Goal: Task Accomplishment & Management: Complete application form

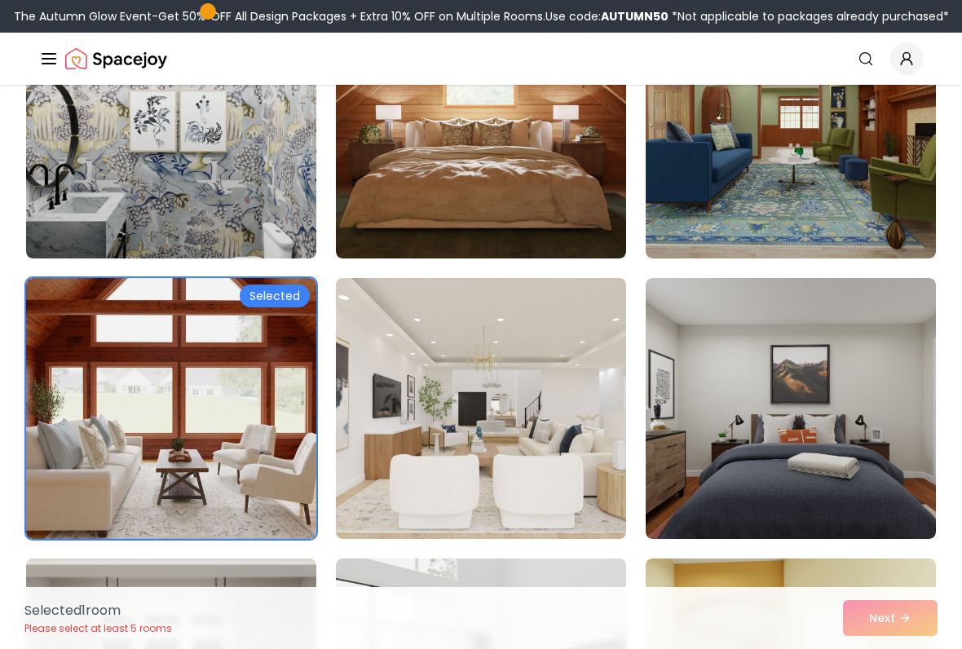
click at [767, 158] on img at bounding box center [791, 128] width 290 height 261
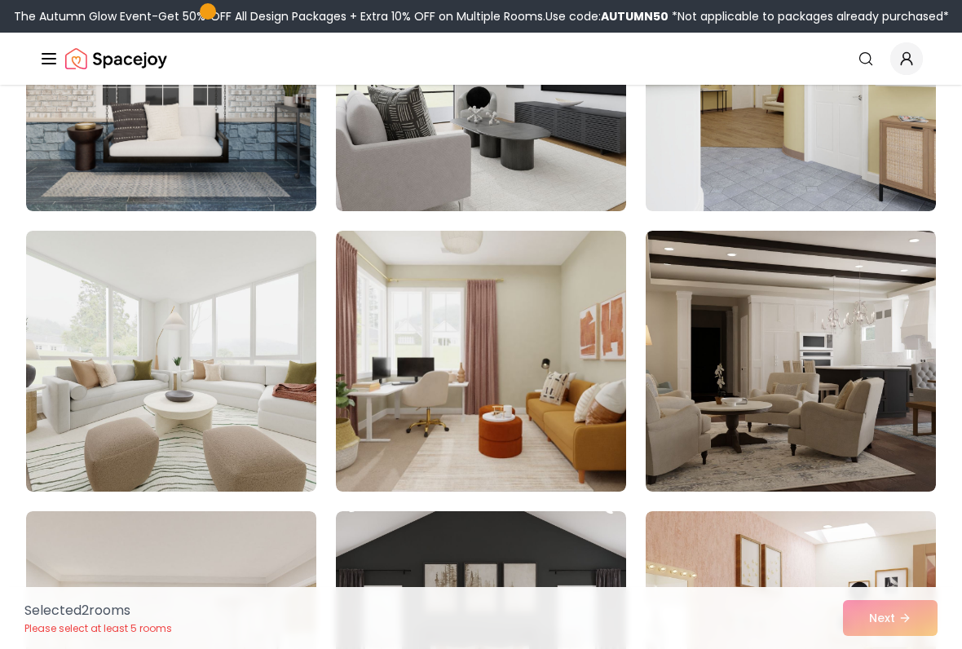
click at [46, 166] on img at bounding box center [171, 80] width 290 height 261
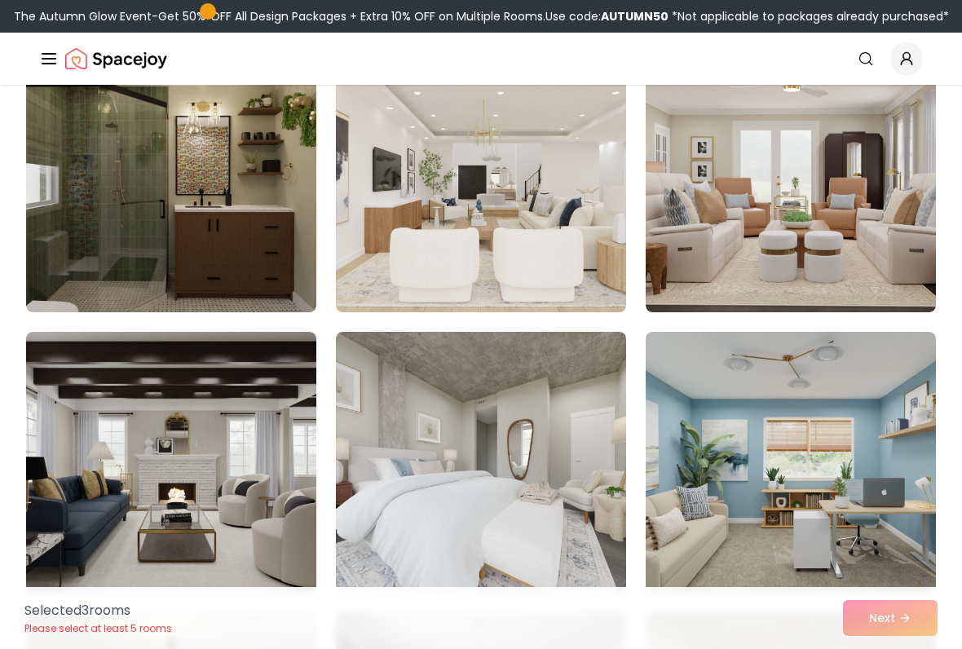
scroll to position [3539, 0]
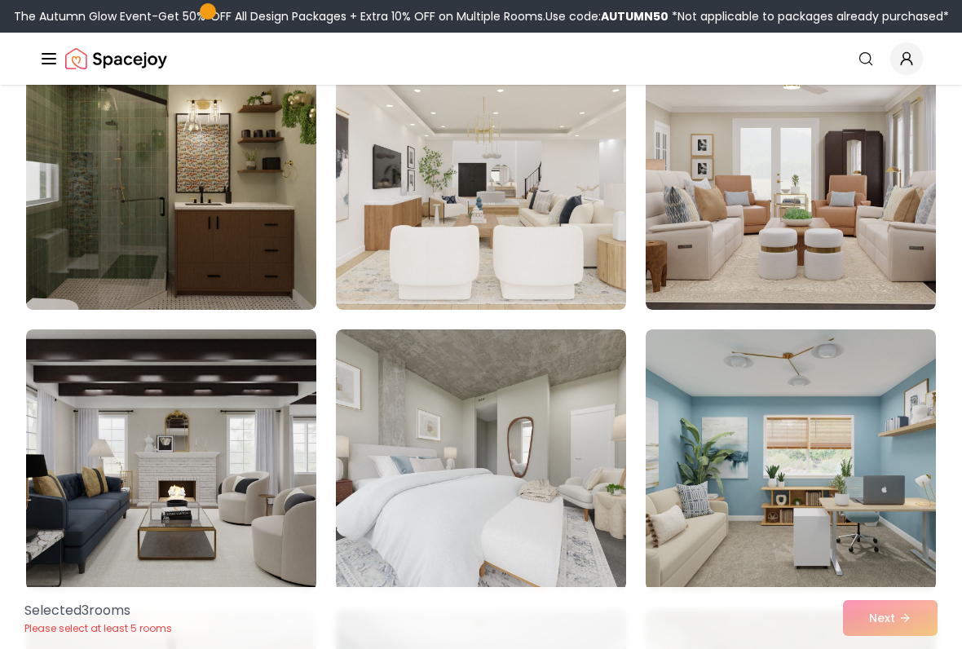
click at [887, 613] on div "Selected 3 room s Please select at least 5 rooms Next" at bounding box center [481, 618] width 940 height 62
click at [894, 613] on div "Selected 3 room s Please select at least 5 rooms Next" at bounding box center [481, 618] width 940 height 62
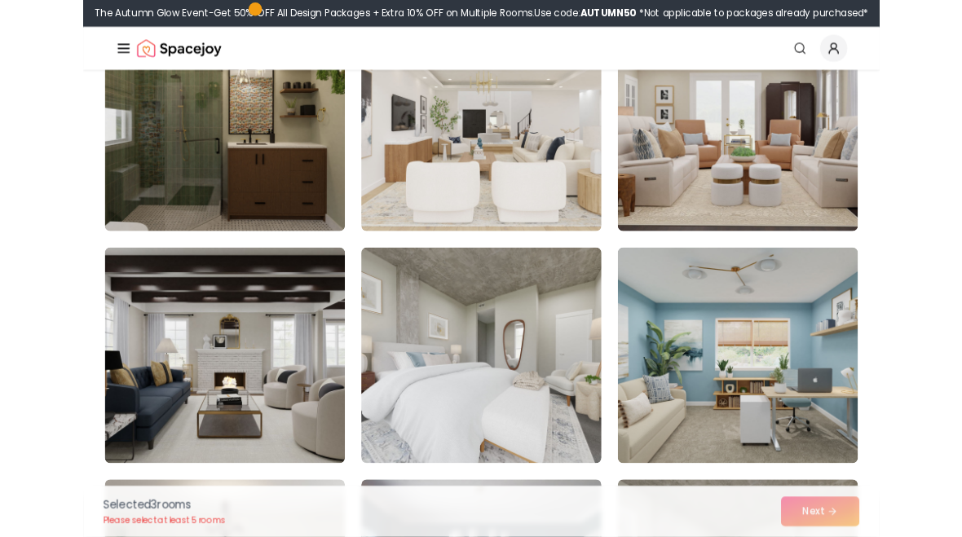
scroll to position [3569, 0]
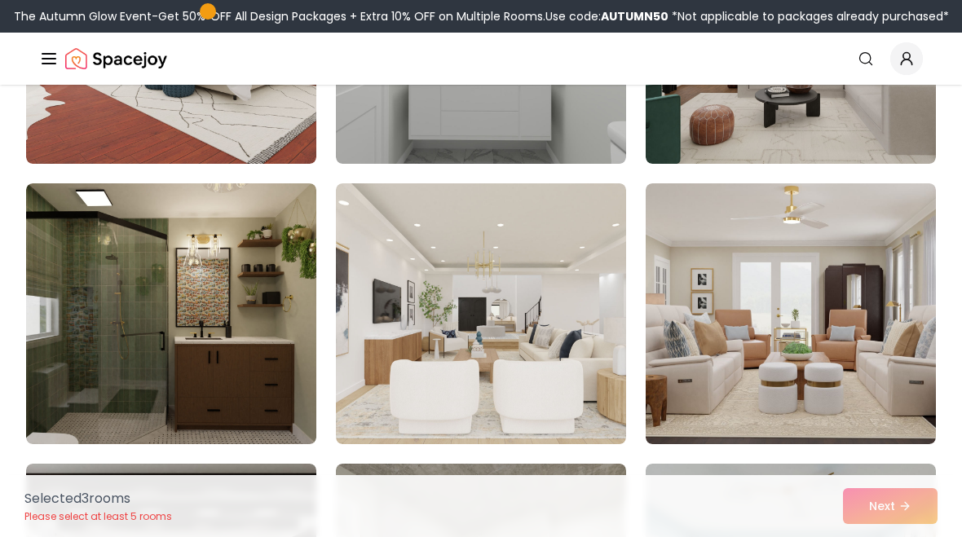
click at [60, 279] on img at bounding box center [171, 313] width 290 height 261
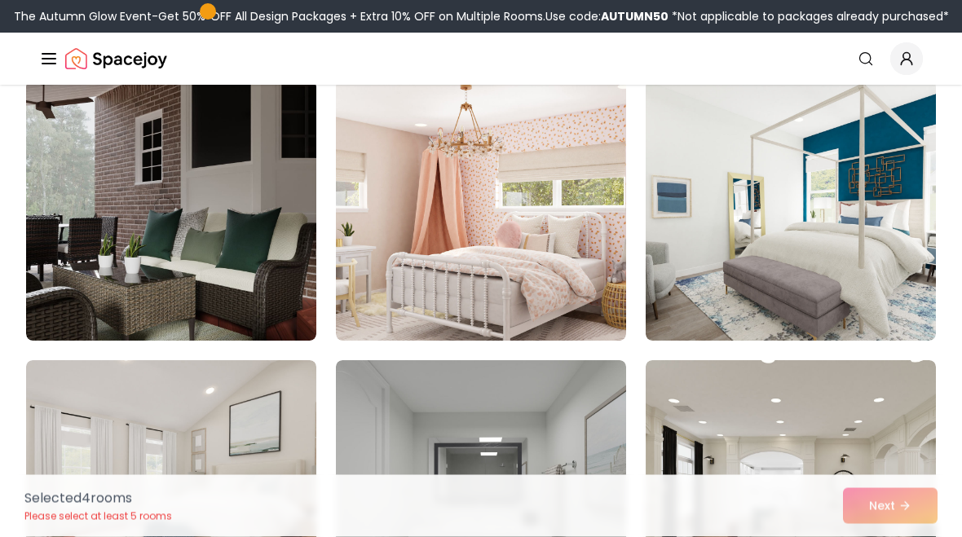
scroll to position [2942, 0]
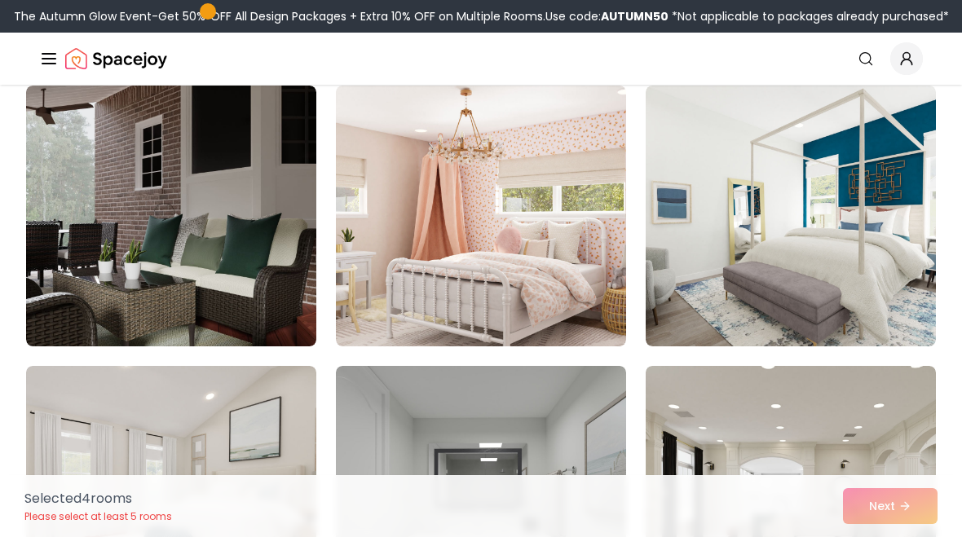
click at [546, 443] on img at bounding box center [481, 496] width 290 height 261
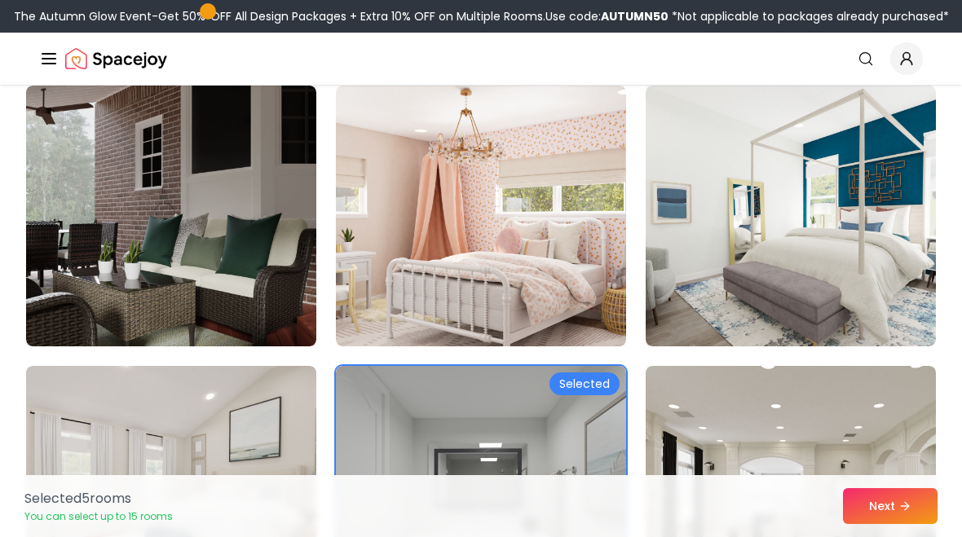
click at [904, 508] on icon at bounding box center [905, 506] width 13 height 13
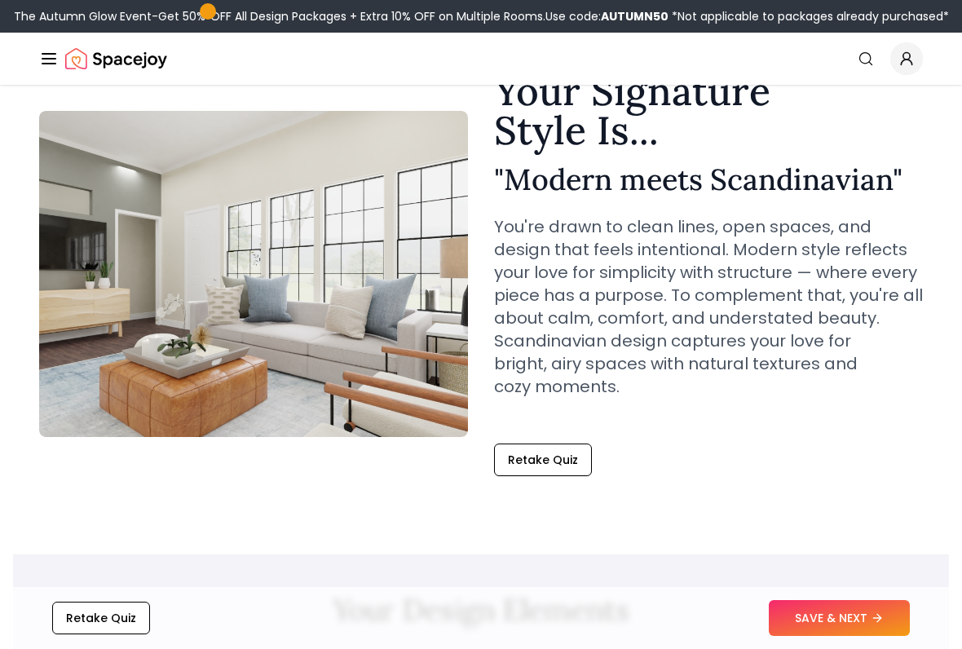
scroll to position [82, 0]
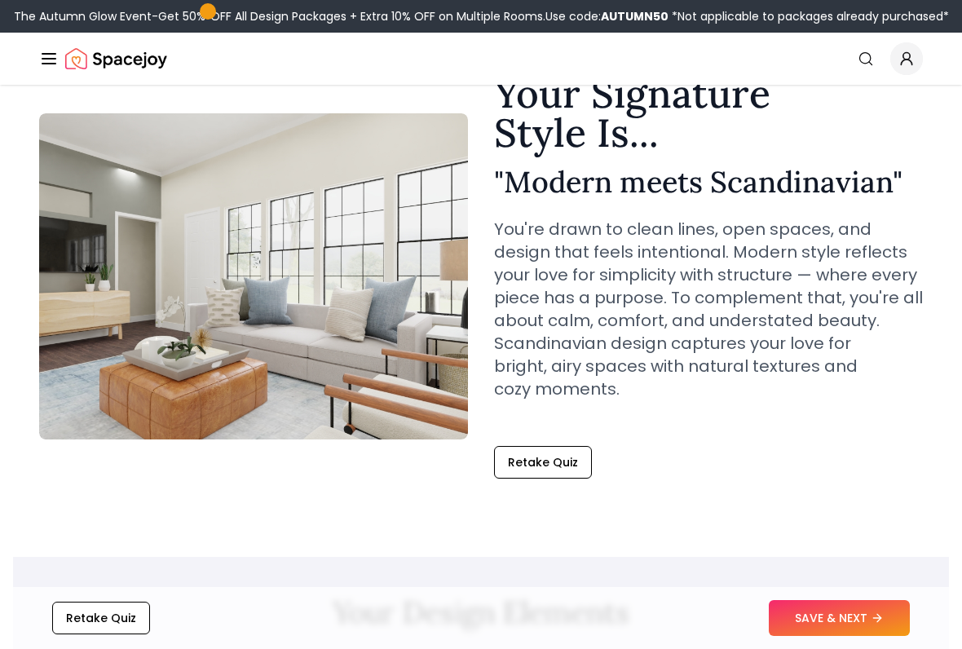
click at [880, 537] on button "SAVE & NEXT" at bounding box center [839, 618] width 141 height 36
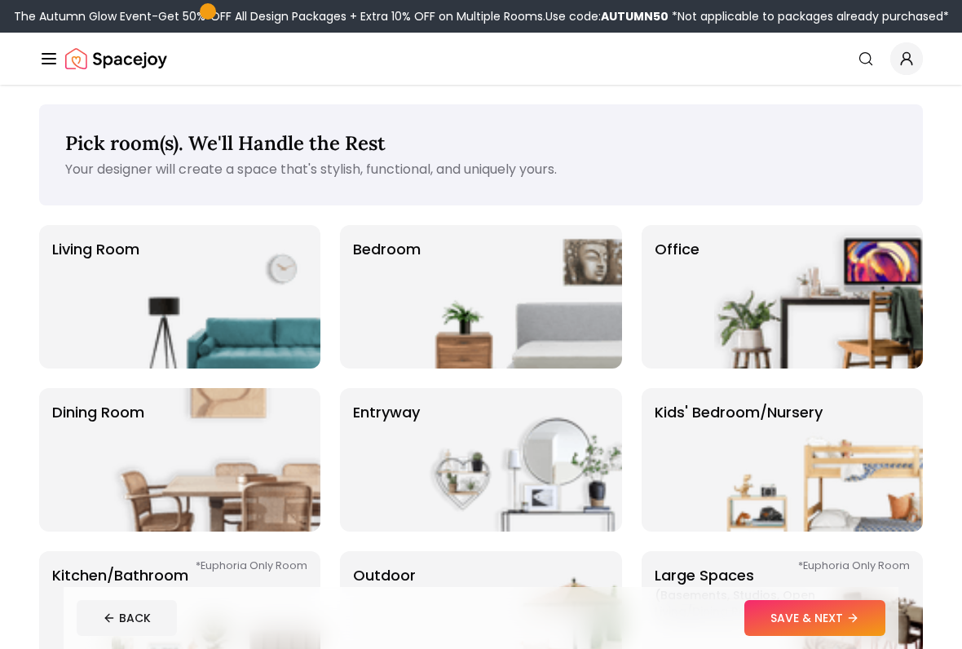
scroll to position [175, 0]
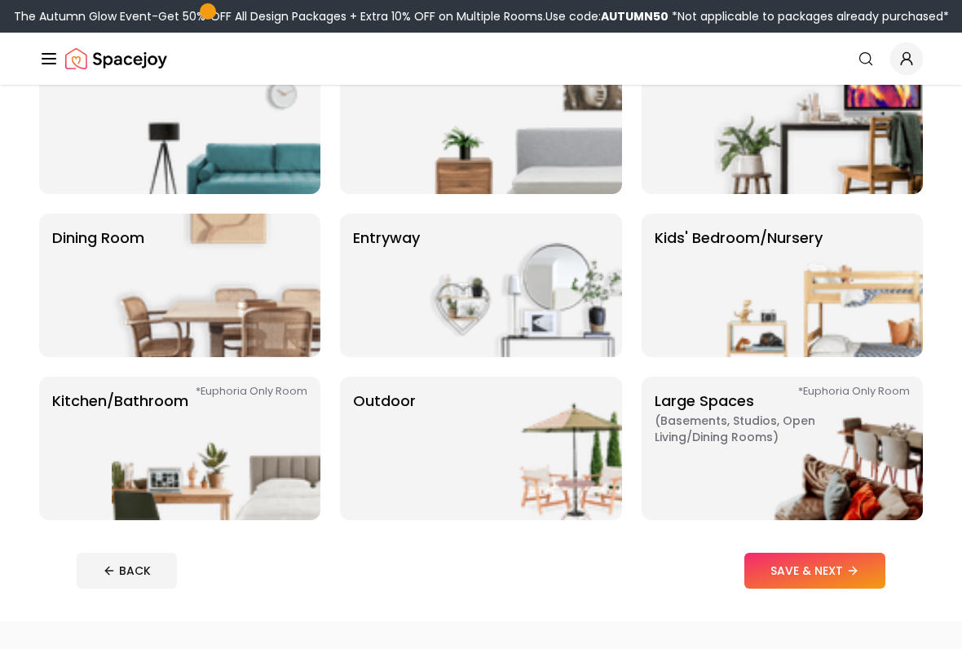
click at [254, 150] on img at bounding box center [216, 123] width 209 height 144
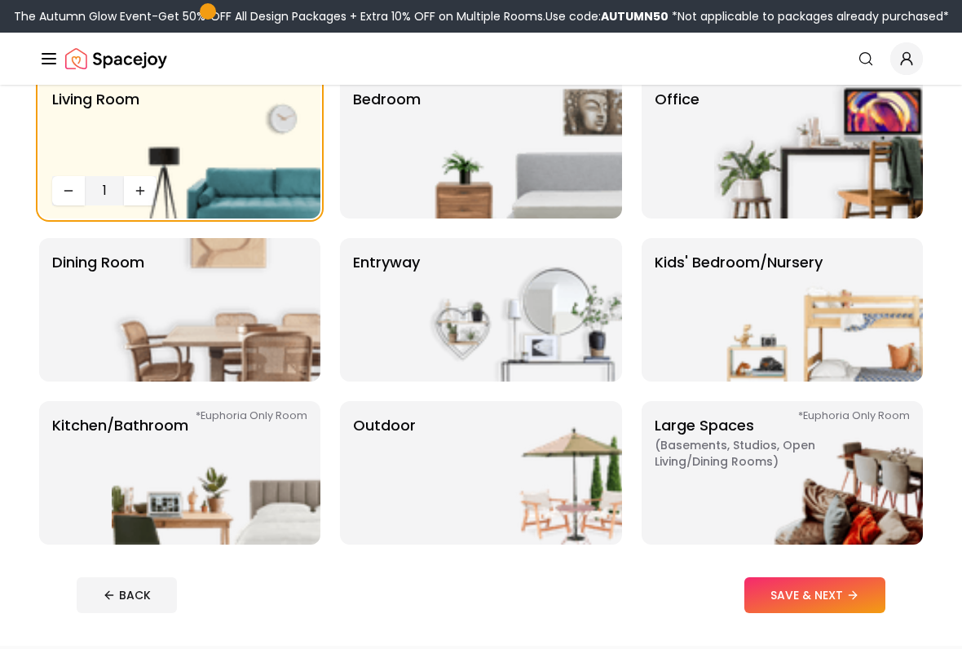
scroll to position [51, 0]
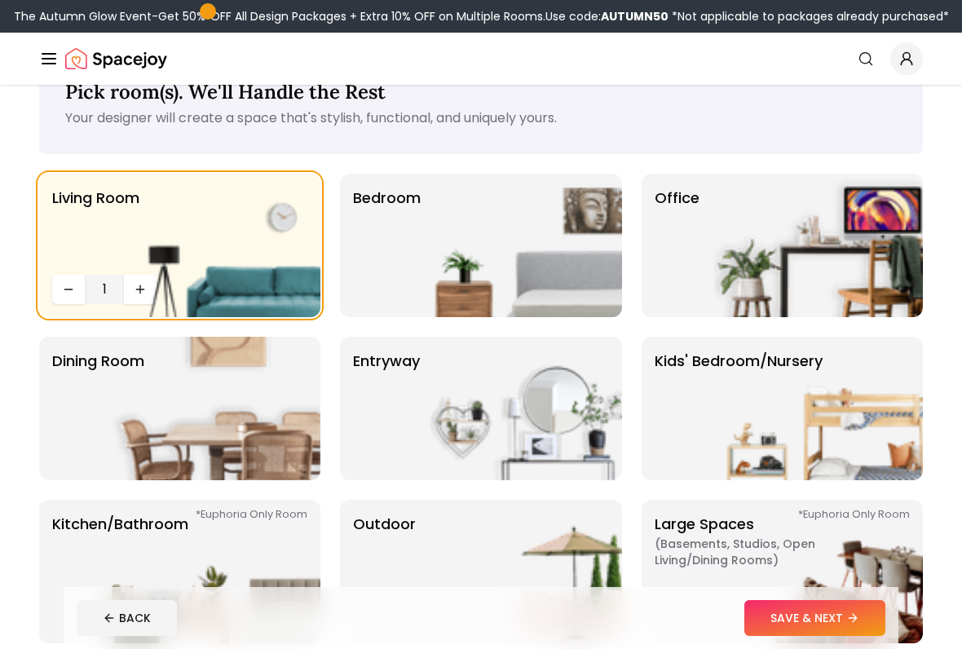
click at [263, 265] on img at bounding box center [216, 246] width 209 height 144
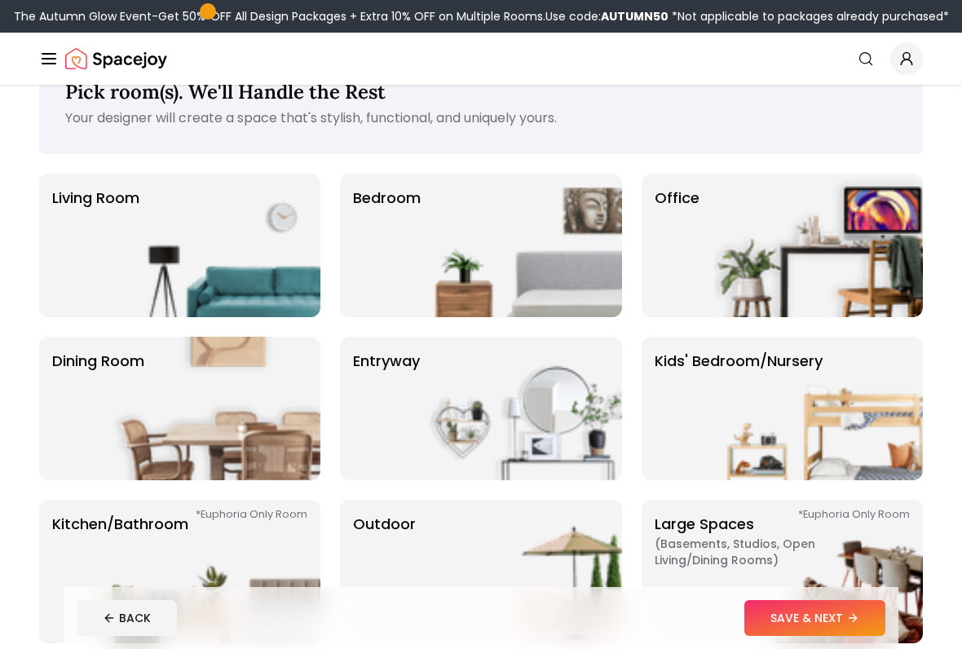
click at [247, 285] on img at bounding box center [216, 246] width 209 height 144
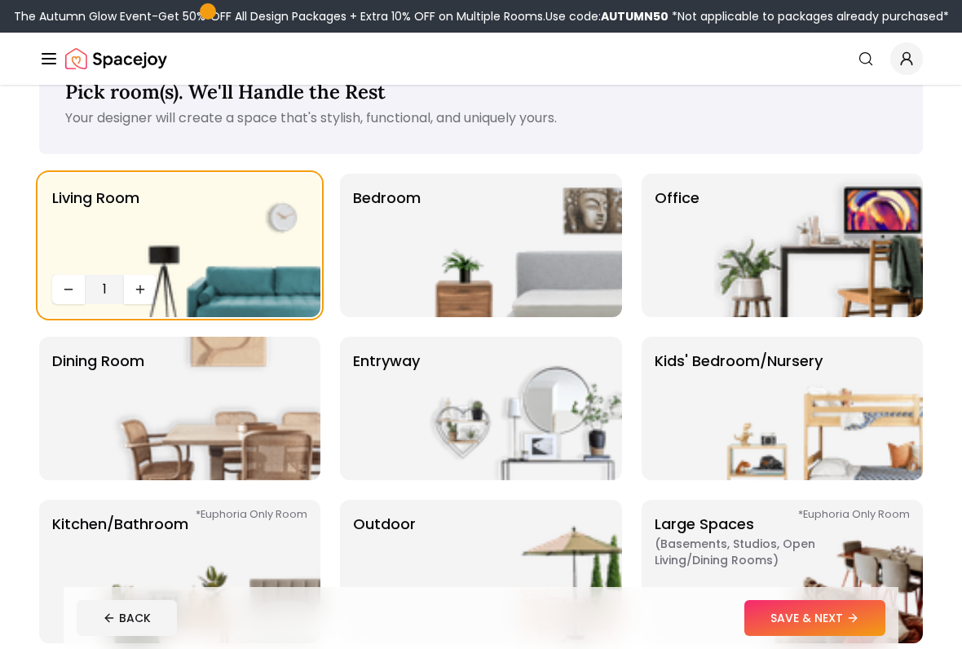
click at [466, 265] on img at bounding box center [517, 246] width 209 height 144
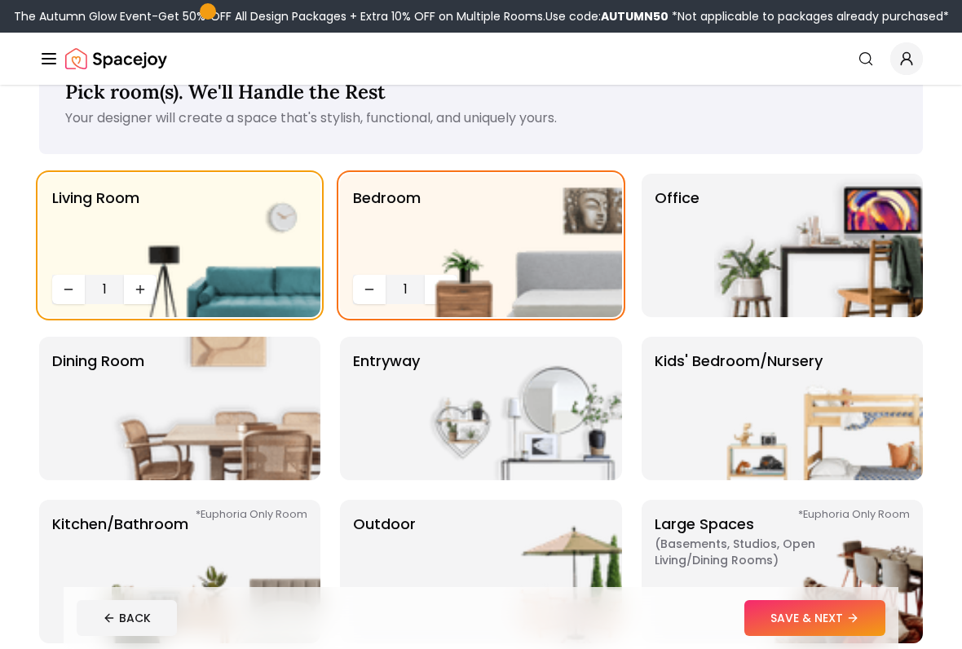
click at [415, 297] on img at bounding box center [517, 246] width 209 height 144
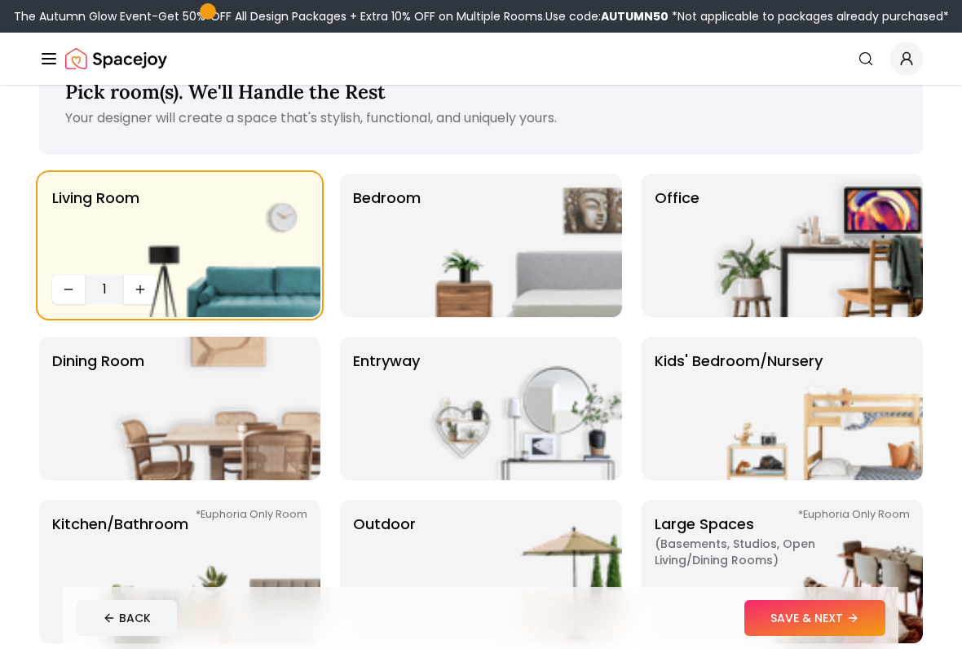
click at [430, 290] on img at bounding box center [517, 246] width 209 height 144
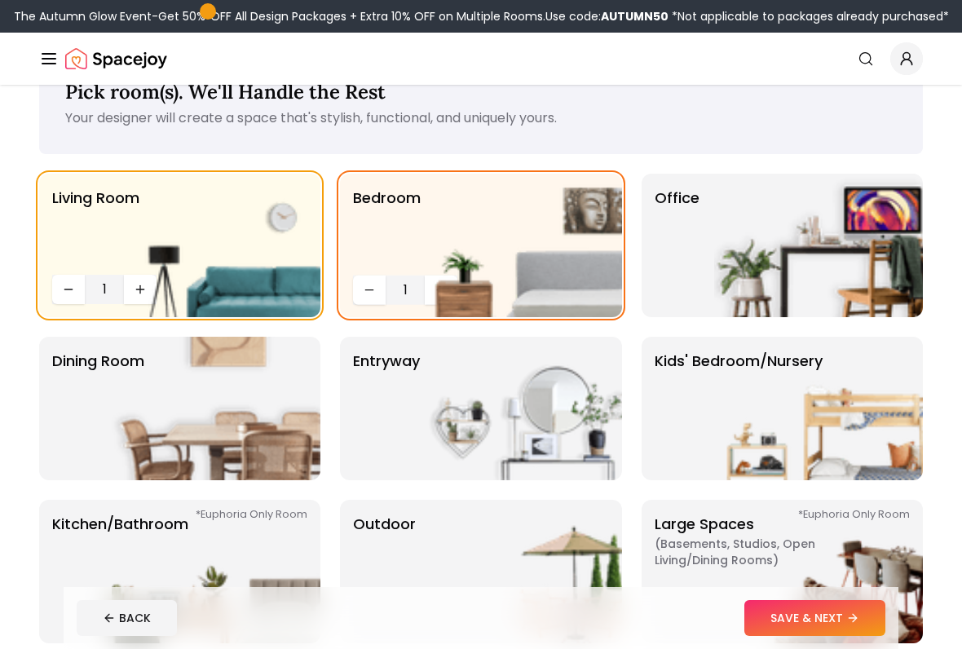
click at [436, 299] on img at bounding box center [517, 246] width 209 height 144
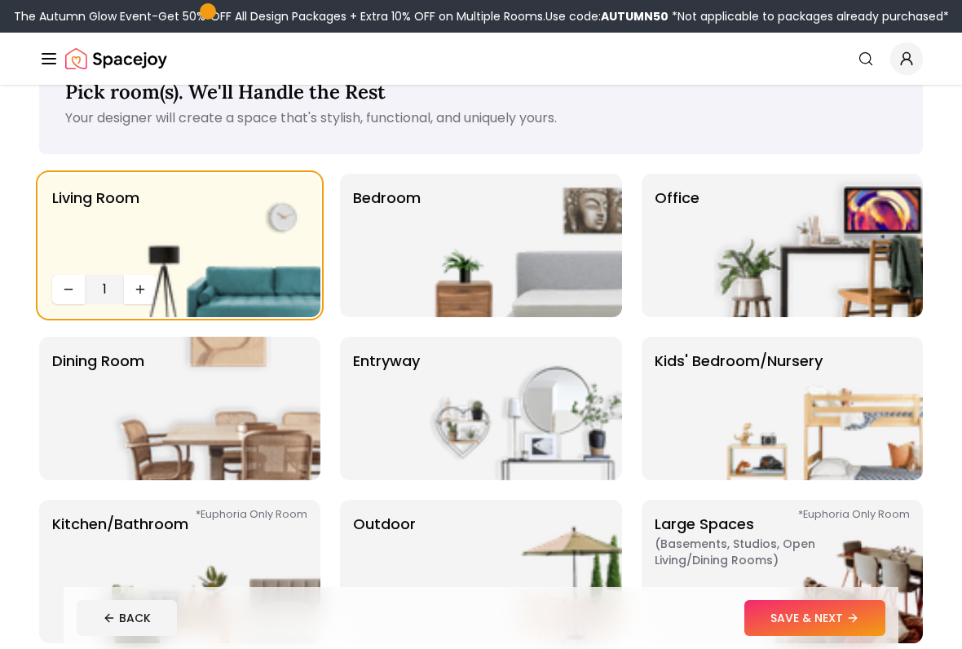
click at [443, 283] on img at bounding box center [517, 246] width 209 height 144
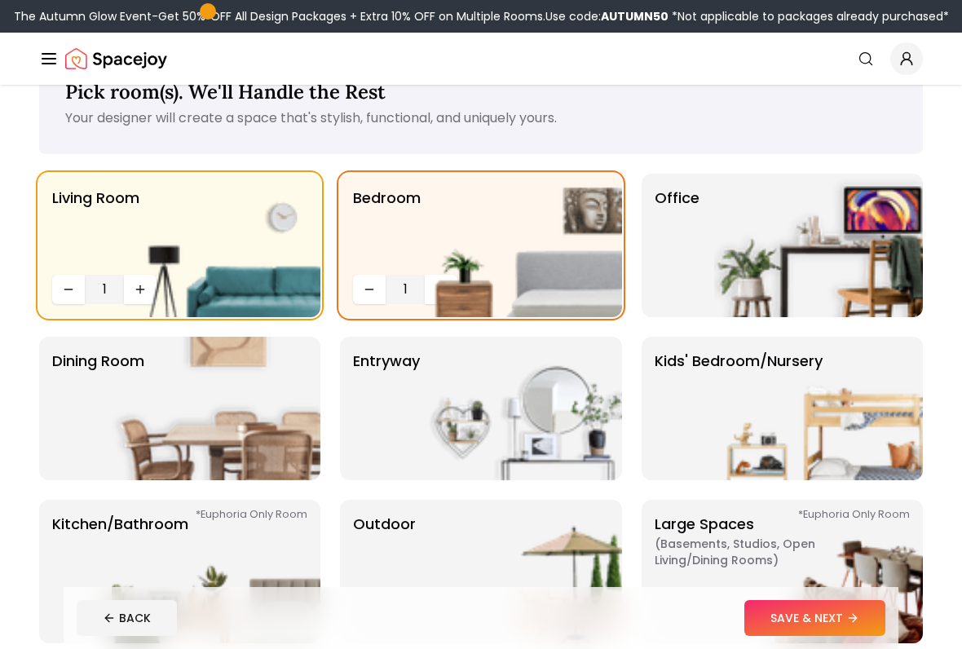
click at [435, 281] on img at bounding box center [517, 246] width 209 height 144
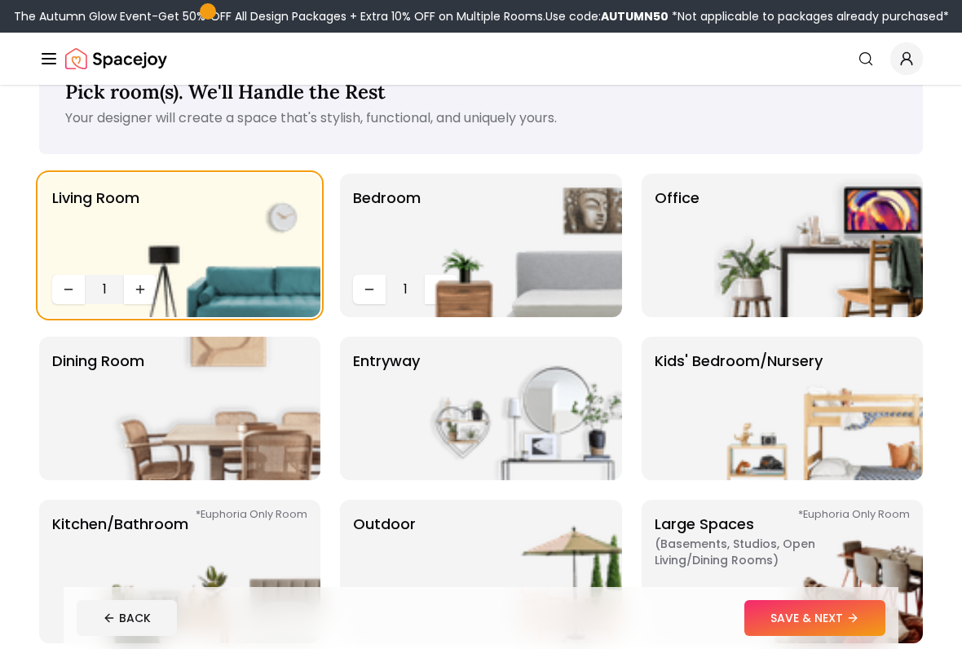
click at [435, 285] on img at bounding box center [517, 246] width 209 height 144
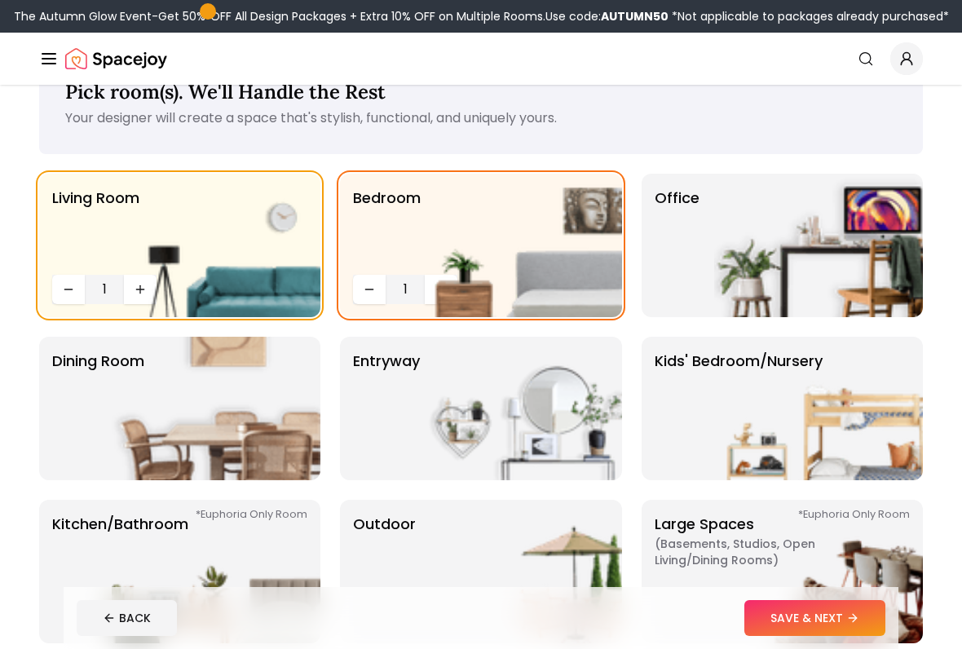
click at [444, 297] on img at bounding box center [517, 246] width 209 height 144
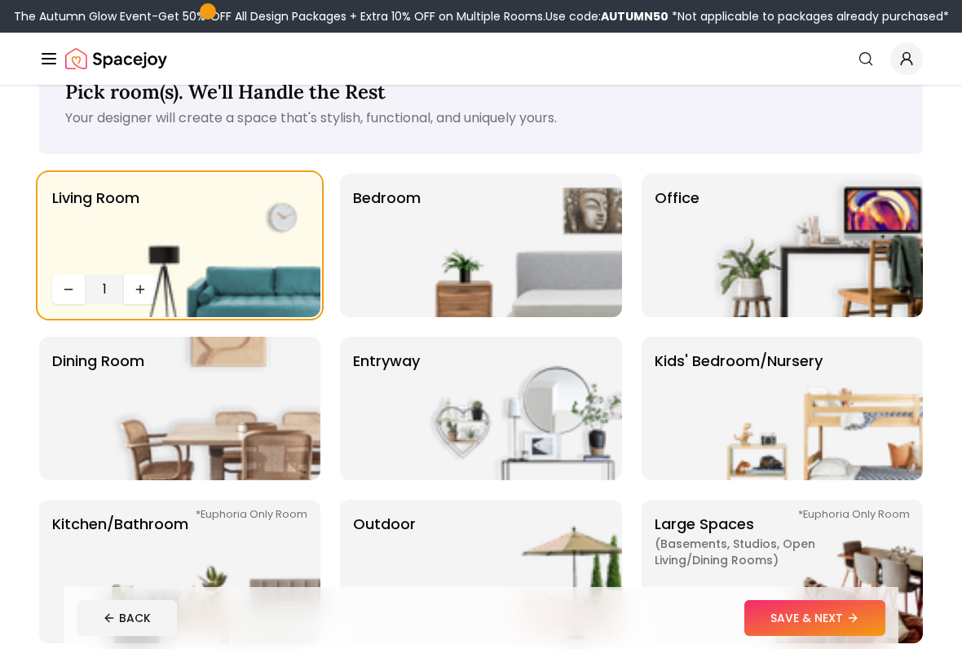
click at [446, 292] on img at bounding box center [517, 246] width 209 height 144
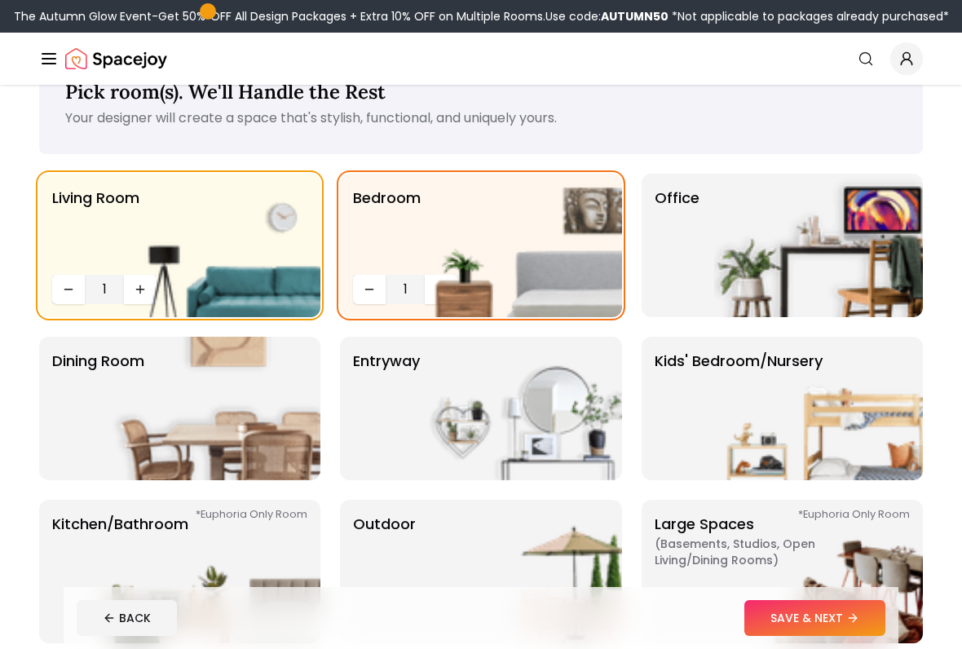
click at [137, 293] on img at bounding box center [216, 246] width 209 height 144
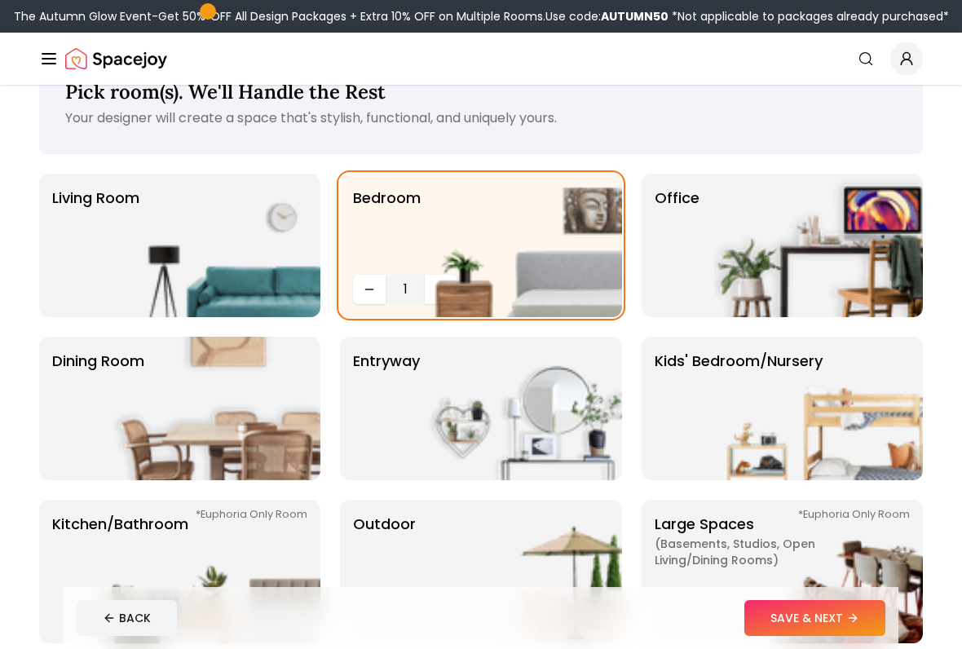
click at [139, 287] on img at bounding box center [216, 246] width 209 height 144
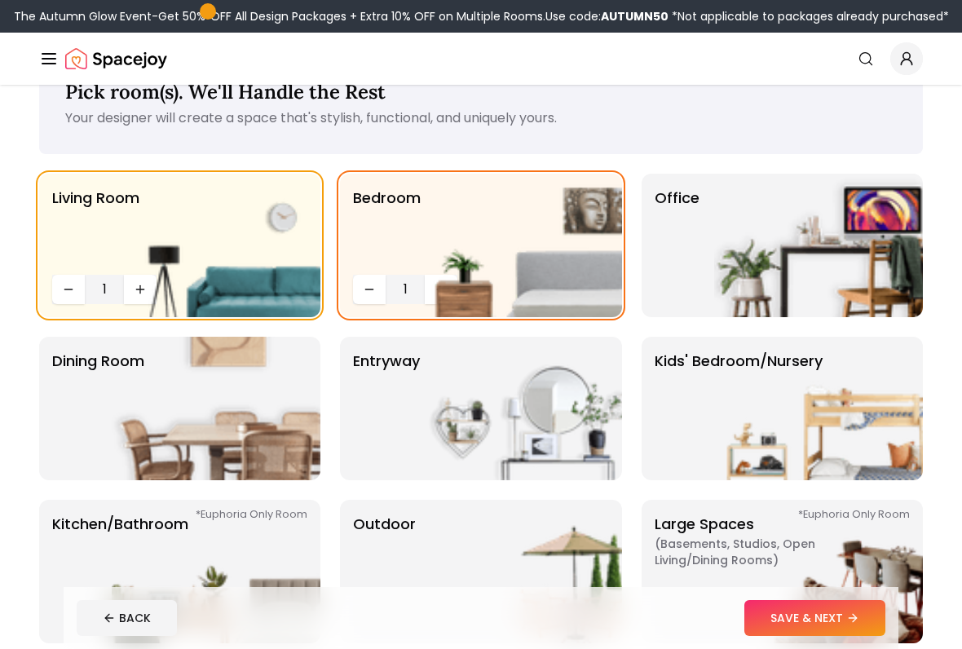
click at [144, 286] on img at bounding box center [216, 246] width 209 height 144
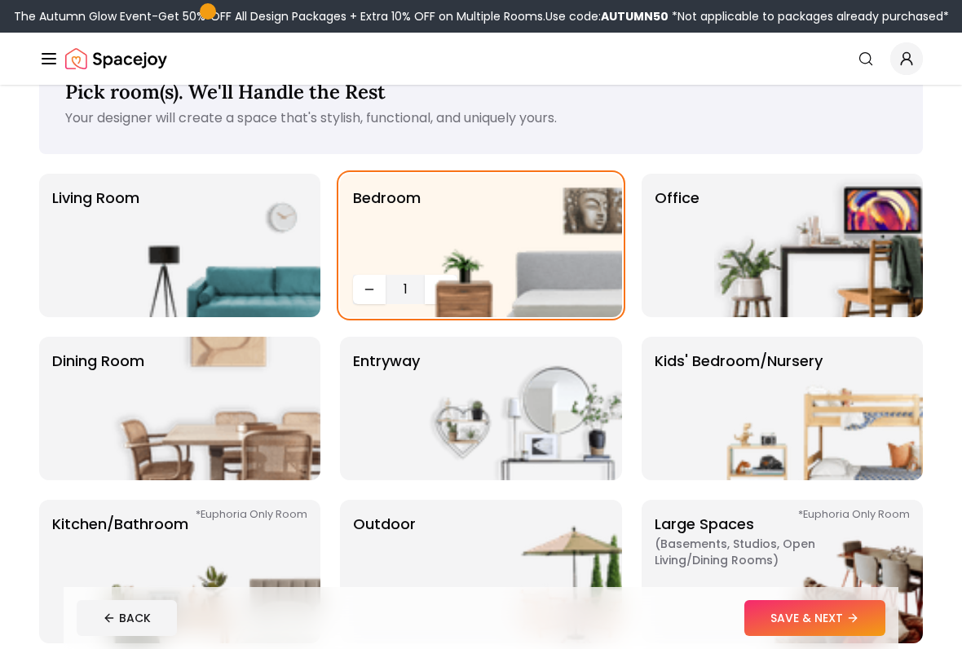
click at [139, 298] on img at bounding box center [216, 246] width 209 height 144
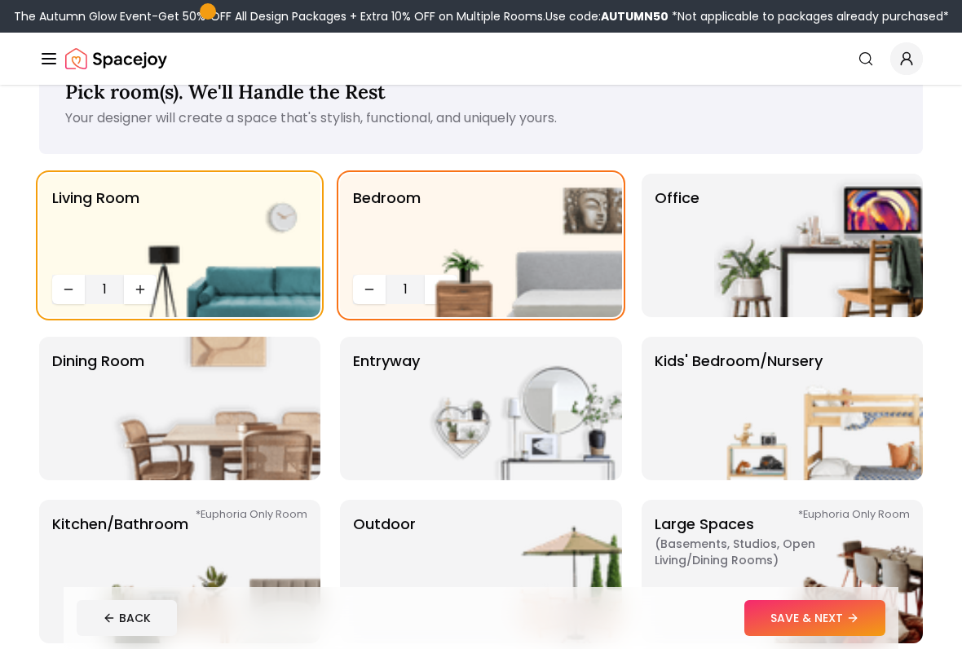
click at [112, 281] on img at bounding box center [216, 246] width 209 height 144
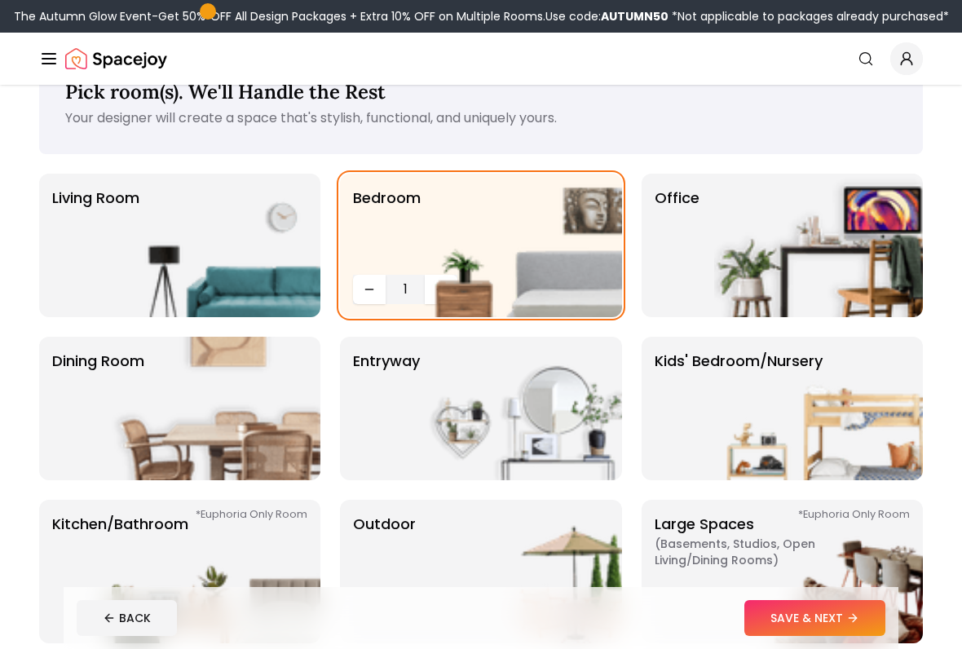
click at [113, 290] on img at bounding box center [216, 246] width 209 height 144
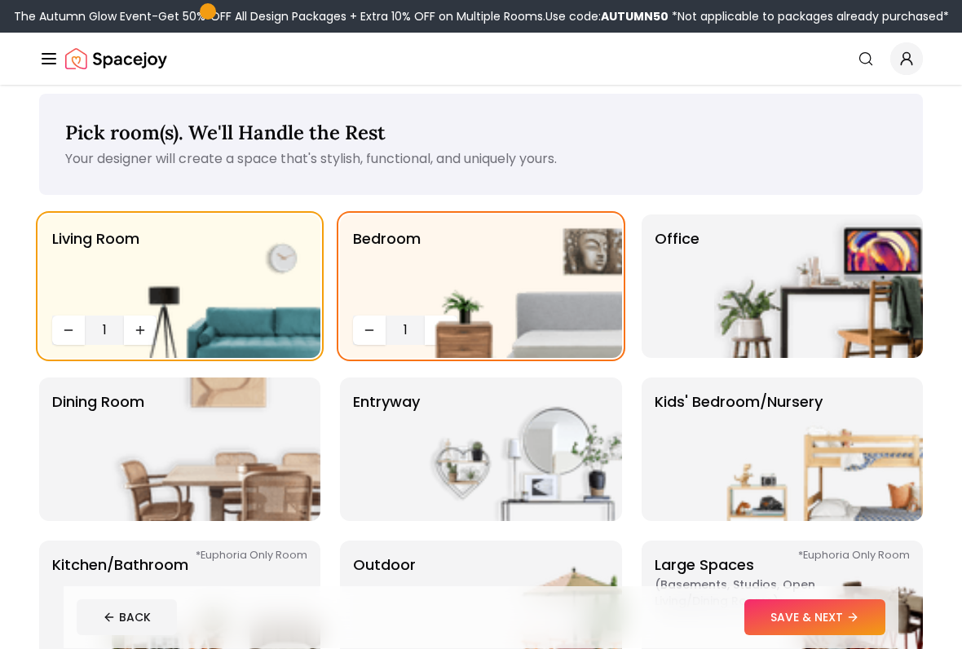
scroll to position [33, 0]
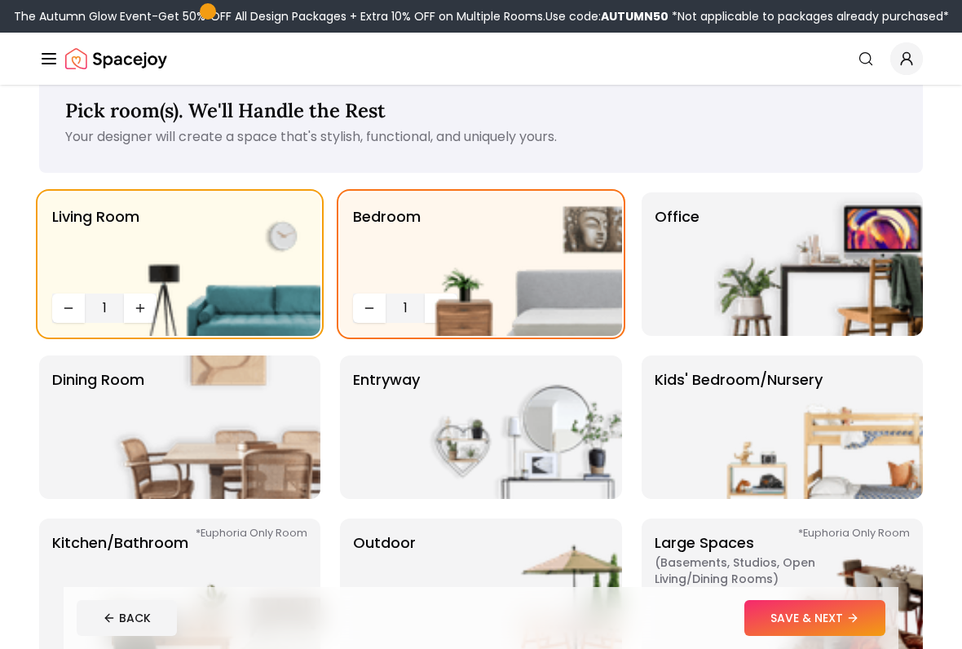
click at [821, 464] on img at bounding box center [818, 428] width 209 height 144
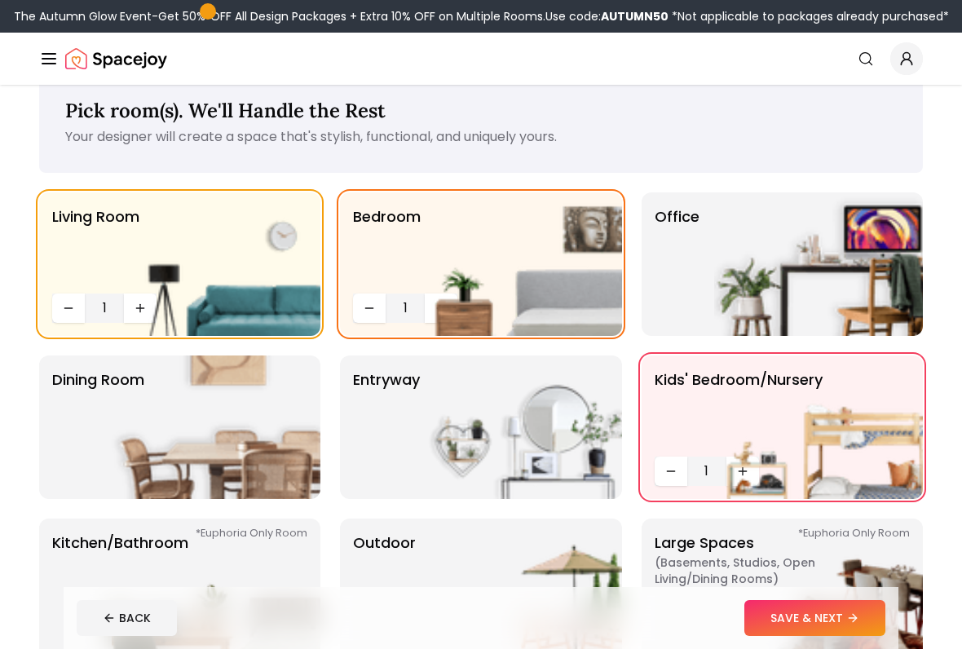
click at [855, 276] on img at bounding box center [818, 264] width 209 height 144
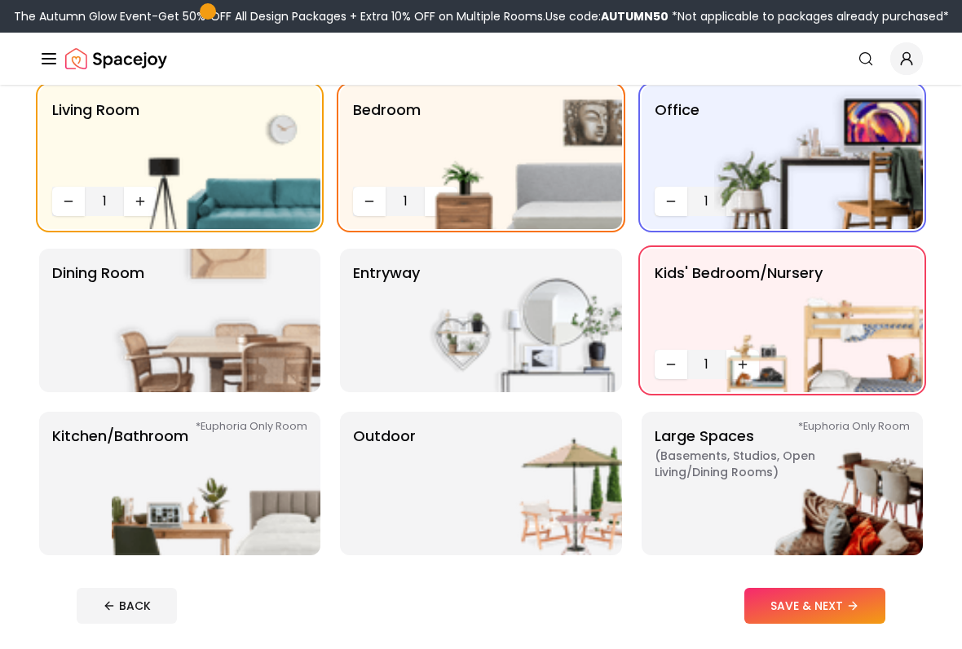
scroll to position [143, 0]
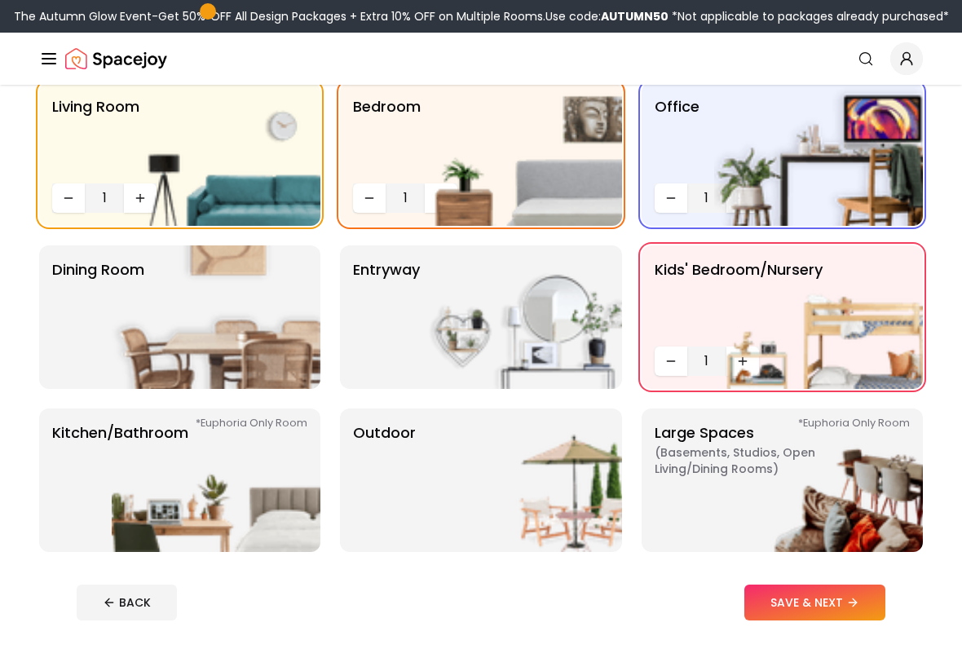
click at [261, 321] on img at bounding box center [216, 317] width 209 height 144
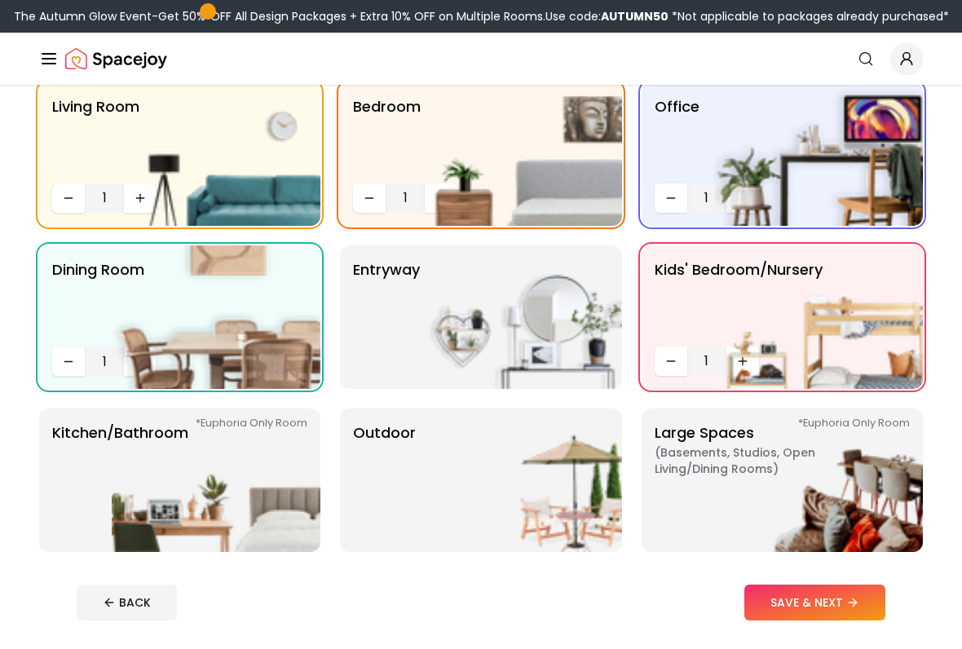
click at [164, 409] on img at bounding box center [216, 481] width 209 height 144
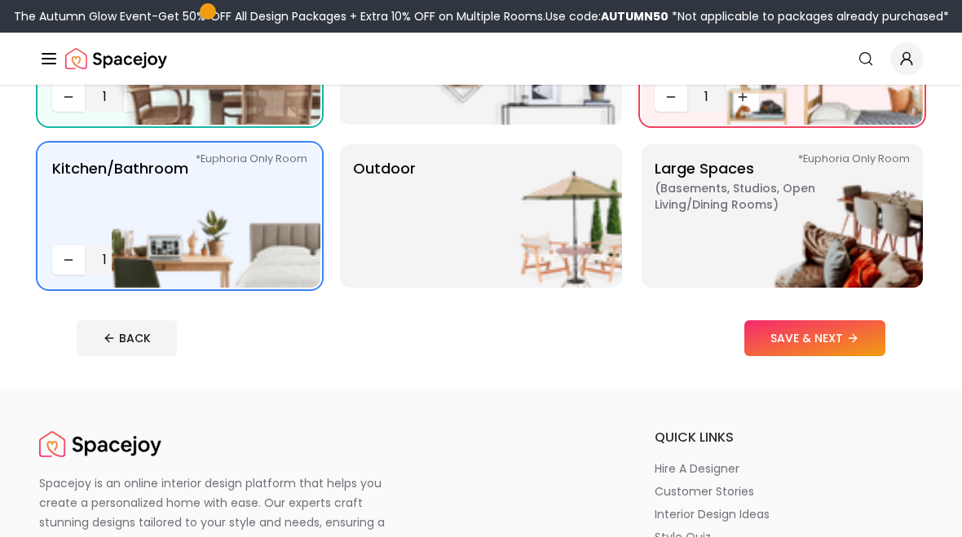
scroll to position [407, 0]
click at [529, 256] on img at bounding box center [517, 216] width 209 height 144
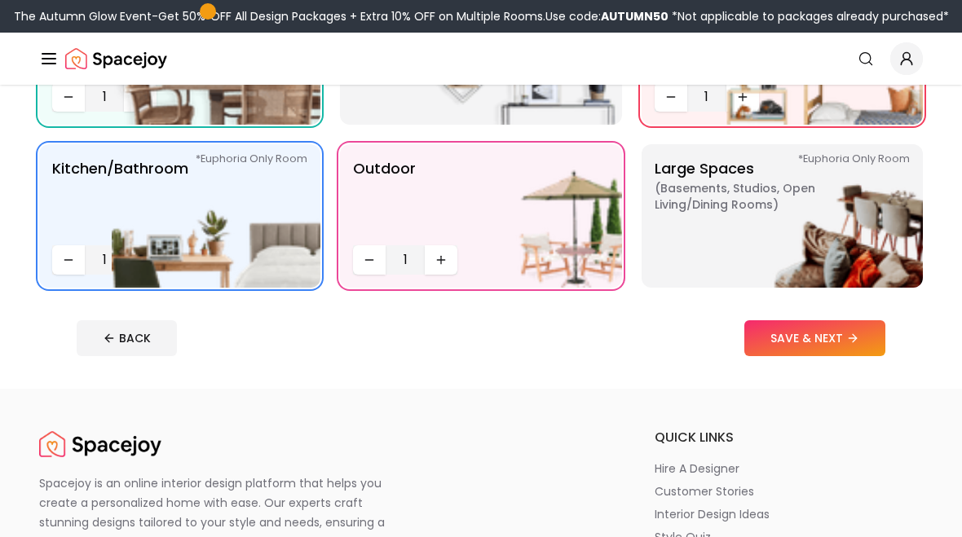
click at [822, 197] on img at bounding box center [818, 216] width 209 height 144
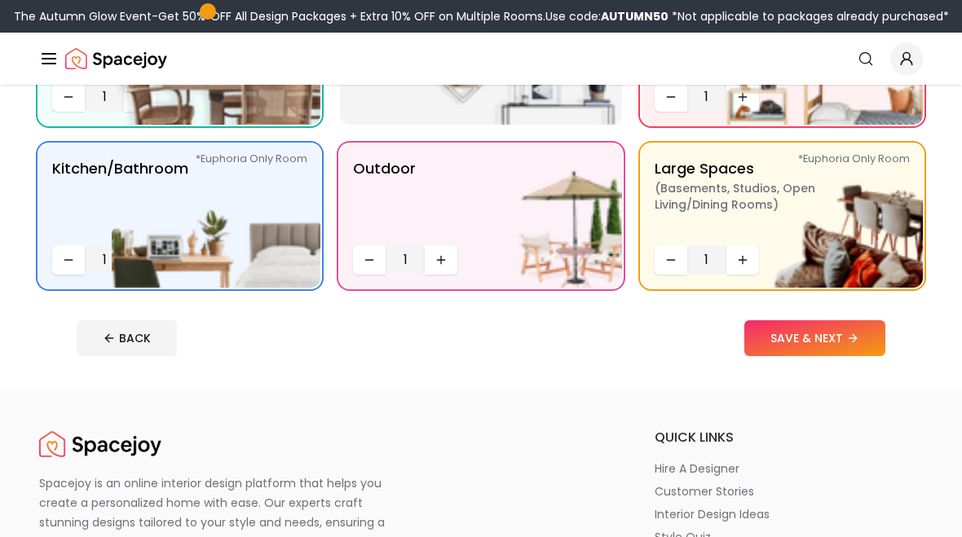
click at [825, 239] on img at bounding box center [818, 216] width 209 height 144
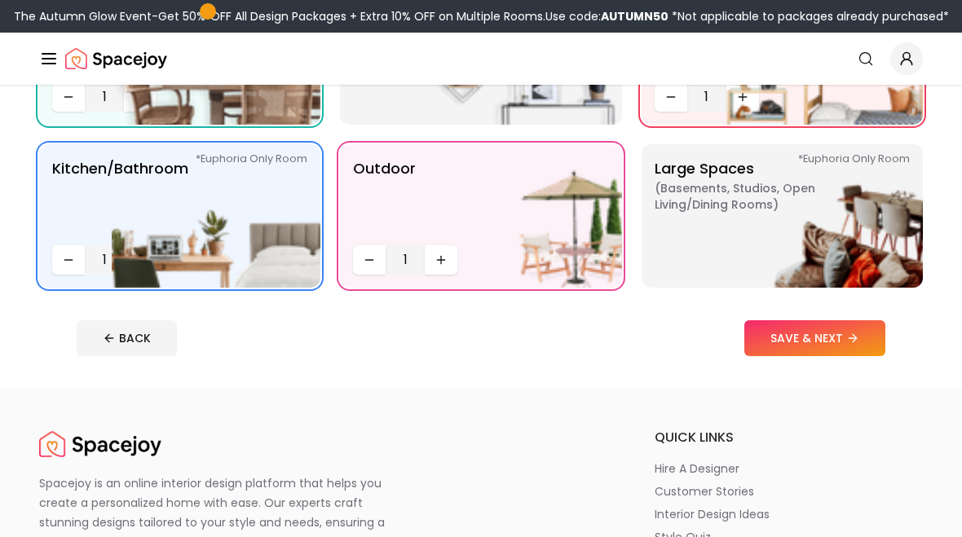
click at [206, 276] on img at bounding box center [216, 216] width 209 height 144
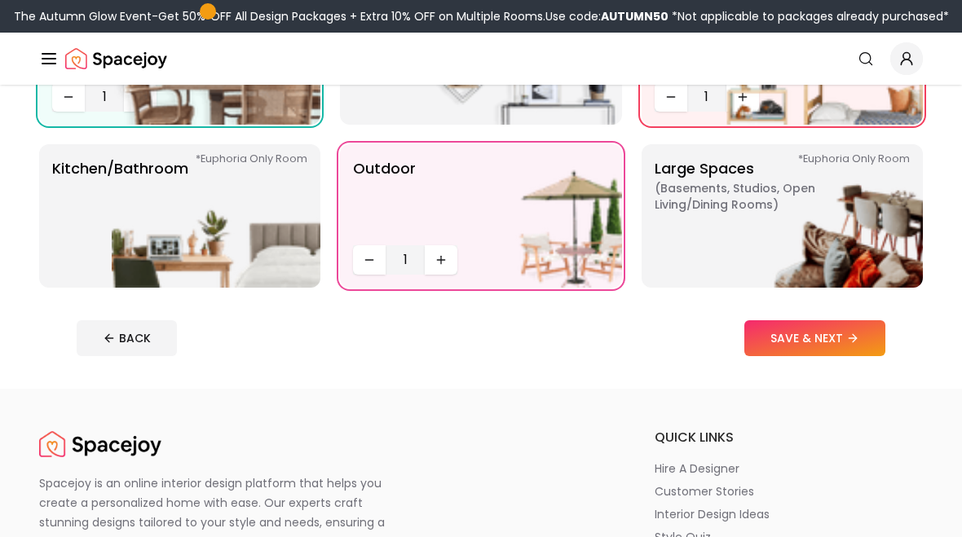
click at [259, 230] on img at bounding box center [216, 216] width 209 height 144
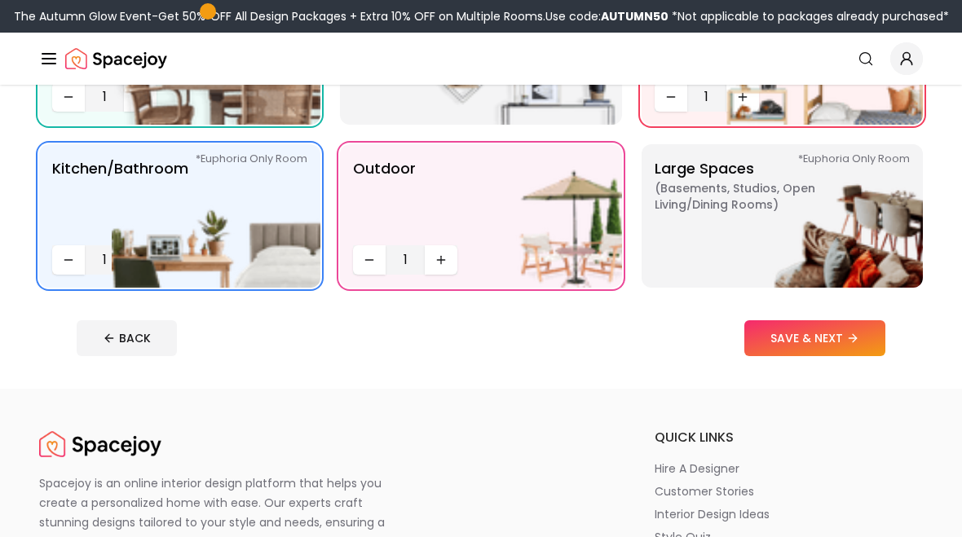
click at [789, 241] on img at bounding box center [818, 216] width 209 height 144
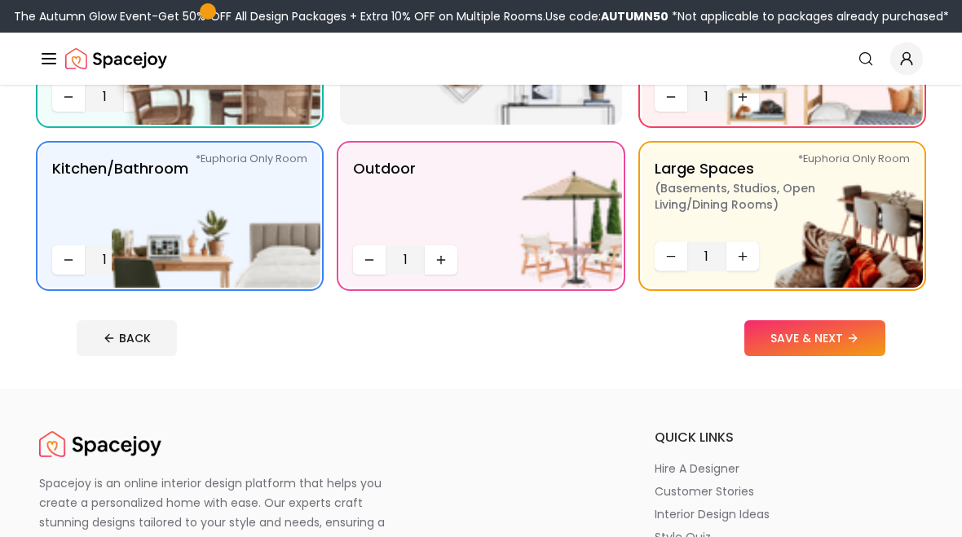
click at [828, 338] on button "SAVE & NEXT" at bounding box center [815, 339] width 141 height 36
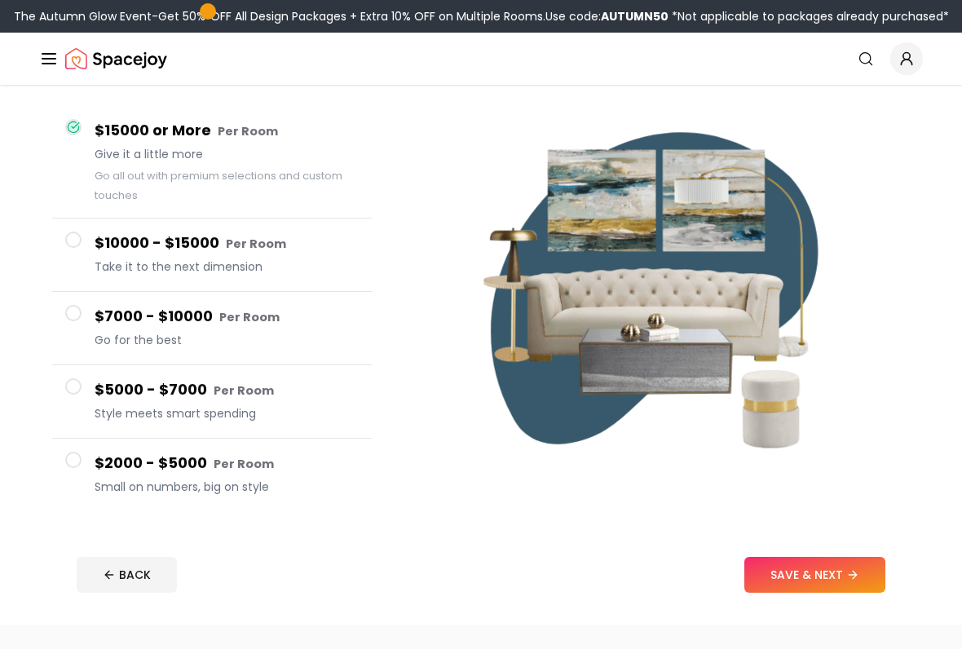
click at [117, 604] on footer "BACK SAVE & NEXT" at bounding box center [481, 576] width 835 height 62
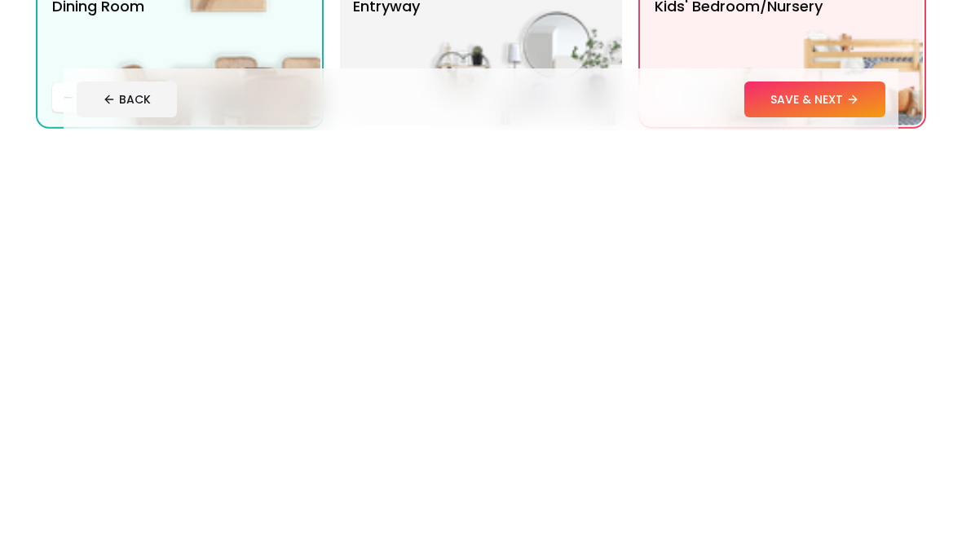
scroll to position [407, 0]
